Goal: Navigation & Orientation: Understand site structure

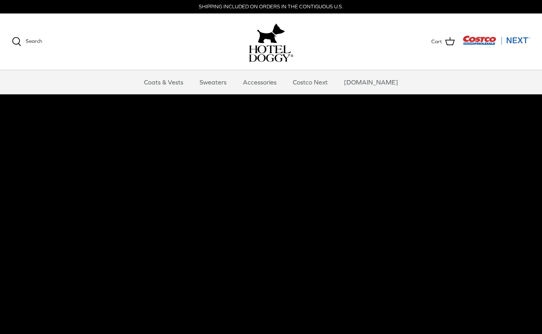
click at [263, 82] on link "Accessories" at bounding box center [260, 82] width 48 height 24
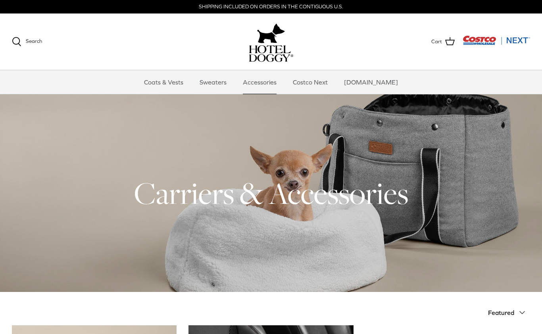
click at [219, 81] on link "Sweaters" at bounding box center [212, 82] width 41 height 24
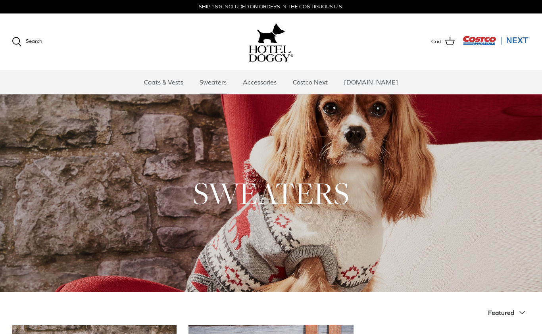
click at [164, 82] on link "Coats & Vests" at bounding box center [164, 82] width 54 height 24
click at [332, 85] on link "Costco Next" at bounding box center [310, 82] width 49 height 24
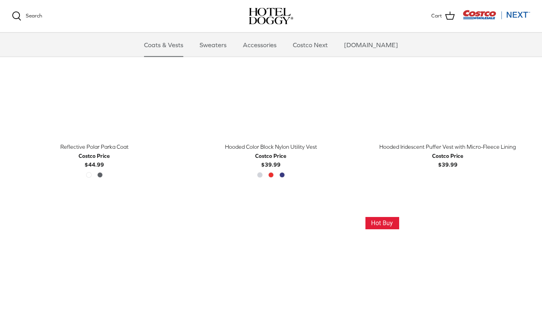
scroll to position [646, 0]
